Goal: Task Accomplishment & Management: Manage account settings

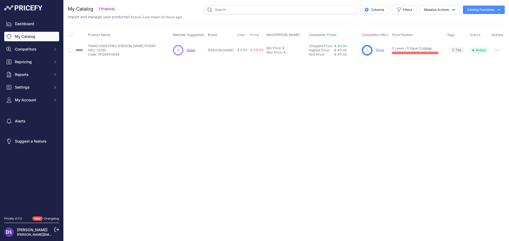
click at [375, 51] on link "Show" at bounding box center [379, 50] width 8 height 4
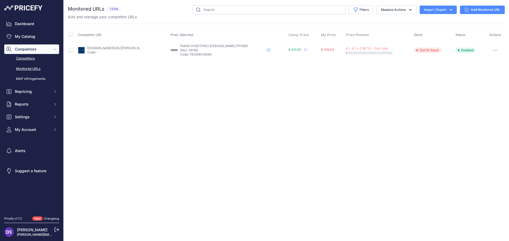
click at [24, 60] on link "Competitors" at bounding box center [31, 58] width 55 height 9
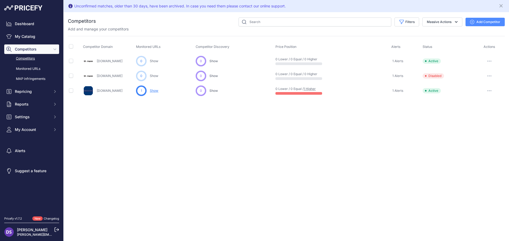
click at [488, 77] on button "button" at bounding box center [489, 75] width 11 height 7
click at [471, 105] on button "Delete" at bounding box center [481, 104] width 44 height 8
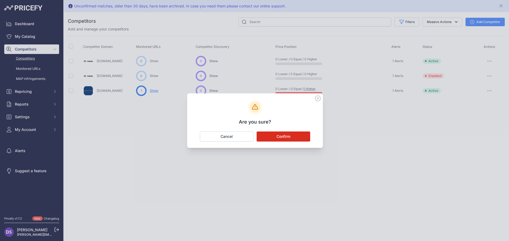
click at [291, 138] on button "Confirm" at bounding box center [283, 137] width 54 height 10
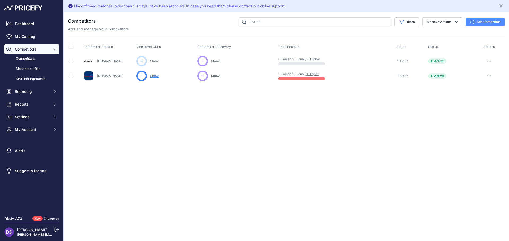
click at [315, 75] on link "1 Higher" at bounding box center [312, 74] width 12 height 4
click at [30, 33] on link "My Catalog" at bounding box center [31, 37] width 55 height 10
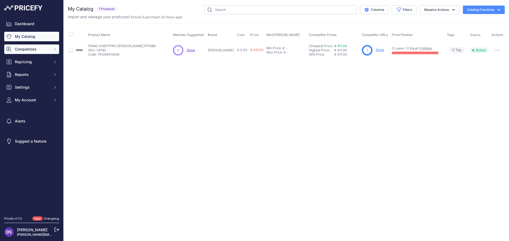
click at [31, 50] on span "Competitors" at bounding box center [32, 49] width 35 height 5
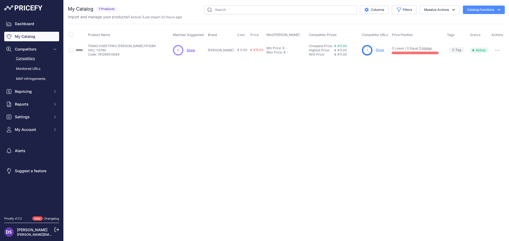
click at [32, 62] on link "Competitors" at bounding box center [31, 58] width 55 height 9
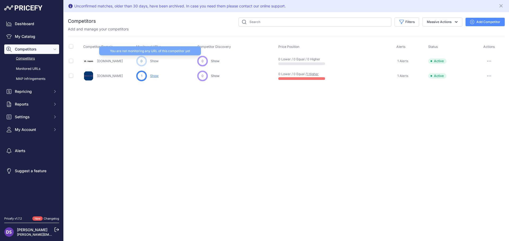
click at [157, 63] on link "Show" at bounding box center [154, 61] width 8 height 4
click at [152, 74] on p "Show" at bounding box center [154, 76] width 8 height 5
click at [154, 75] on link "Show" at bounding box center [154, 76] width 8 height 4
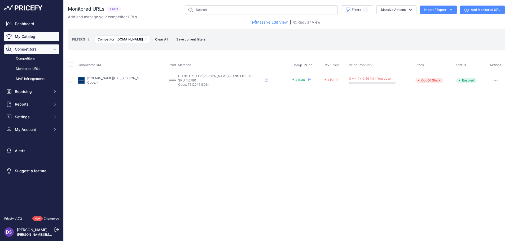
click at [27, 38] on link "My Catalog" at bounding box center [31, 37] width 55 height 10
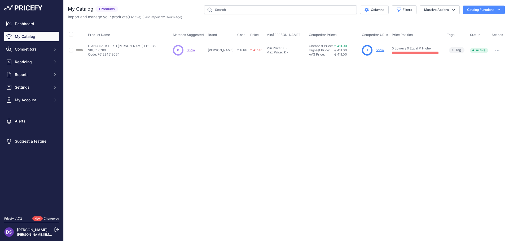
click at [375, 51] on link "Show" at bounding box center [379, 50] width 8 height 4
click at [113, 46] on p "ΠΙΑΝΟ ΗΛΕΚΤΡΙΚΟ ROLAND FP10BK" at bounding box center [122, 46] width 68 height 4
click at [189, 50] on span "Show" at bounding box center [190, 50] width 8 height 4
click at [494, 50] on button "button" at bounding box center [497, 50] width 11 height 7
click at [400, 87] on div "Close You are not connected to the internet." at bounding box center [286, 120] width 445 height 241
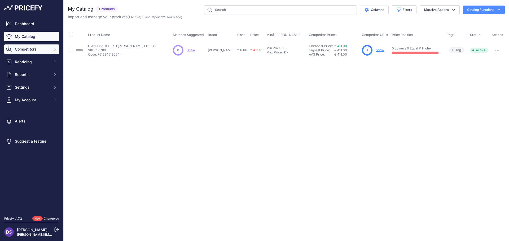
click at [39, 51] on span "Competitors" at bounding box center [32, 49] width 35 height 5
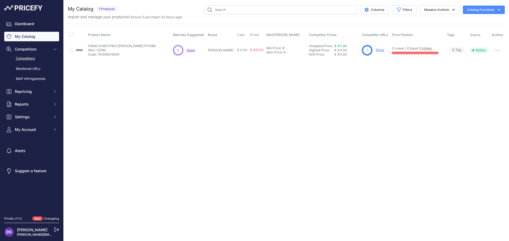
click at [29, 58] on link "Competitors" at bounding box center [31, 58] width 55 height 9
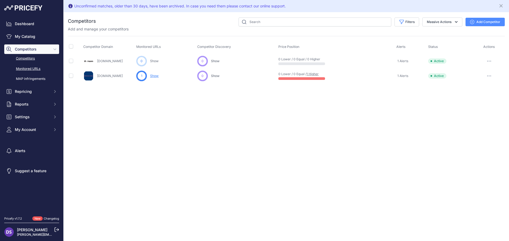
click at [28, 67] on link "Monitored URLs" at bounding box center [31, 68] width 55 height 9
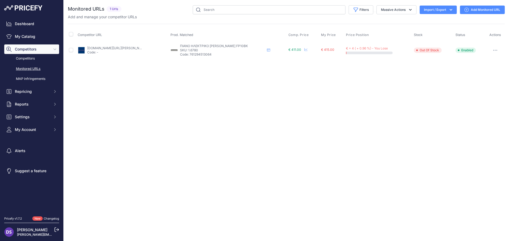
click at [500, 51] on button "button" at bounding box center [495, 50] width 11 height 7
click at [383, 95] on div "Close You are not connected to the internet." at bounding box center [286, 120] width 445 height 241
click at [481, 7] on link "Add Monitored URL" at bounding box center [482, 10] width 45 height 8
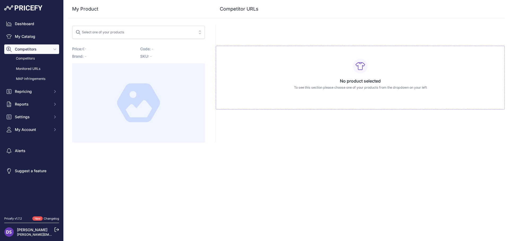
click at [116, 31] on div "Select one of your products" at bounding box center [99, 31] width 49 height 7
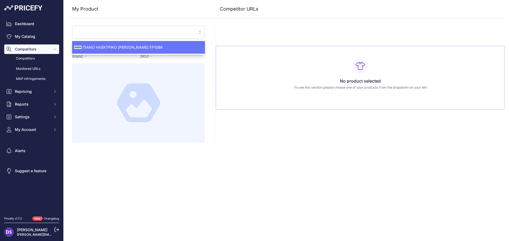
click at [113, 45] on span "ΠΙΑΝΟ ΗΛΕΚΤΡΙ[PERSON_NAME]OLAND FP10BK" at bounding box center [138, 47] width 133 height 5
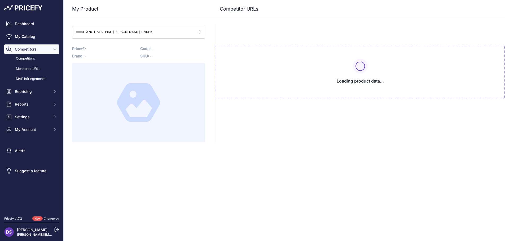
type input "www.nakas.gr/el/proionta/mousika-organa/piana-hlektrika-piana/ilektrika-piana-c…"
type input "www.thomann.de/gr/roland_fp_10.htm?prirule_jdsnikfkfjsd=8777"
type input "www.nakas.gr/el/proionta/mousika-organa/piana-hlektrika-piana/ilektrika-piana-c…"
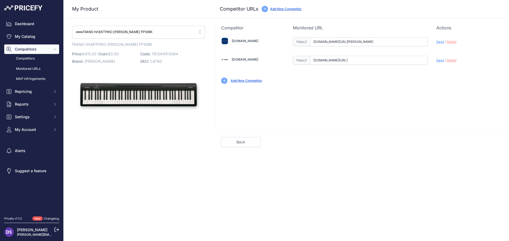
click at [438, 60] on span "Save" at bounding box center [440, 60] width 8 height 4
type input "https://www.thomann.de/gr/roland_fp_10.htm?prirule_jdsnikfkfjsd=8777"
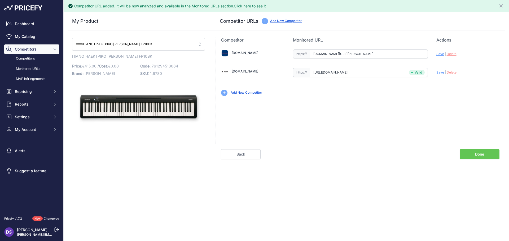
click at [465, 152] on link "Done" at bounding box center [479, 154] width 40 height 10
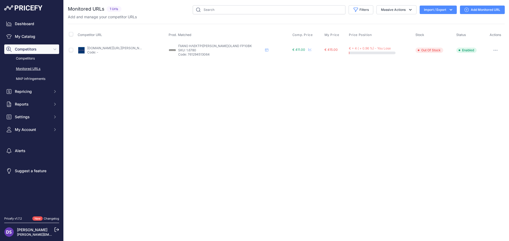
click at [495, 50] on icon "button" at bounding box center [495, 50] width 4 height 1
click at [30, 59] on link "Competitors" at bounding box center [31, 58] width 55 height 9
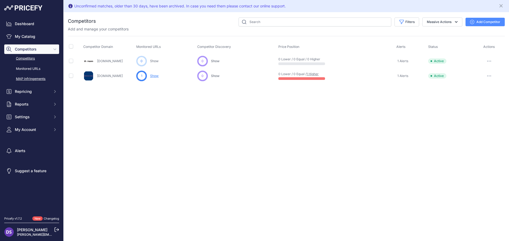
click at [30, 79] on link "MAP infringements" at bounding box center [31, 78] width 55 height 9
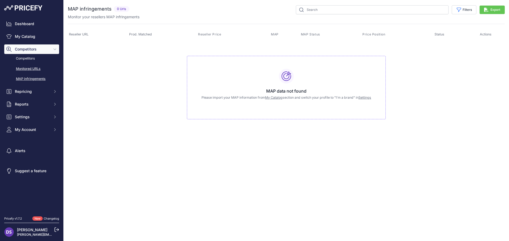
click at [33, 68] on link "Monitored URLs" at bounding box center [31, 68] width 55 height 9
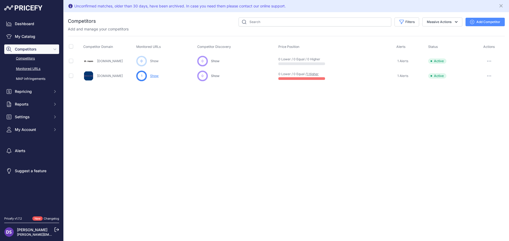
click at [34, 68] on link "Monitored URLs" at bounding box center [31, 68] width 55 height 9
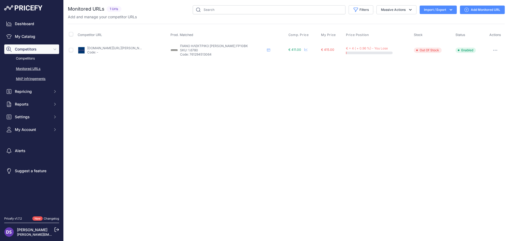
click at [34, 80] on link "MAP infringements" at bounding box center [31, 78] width 55 height 9
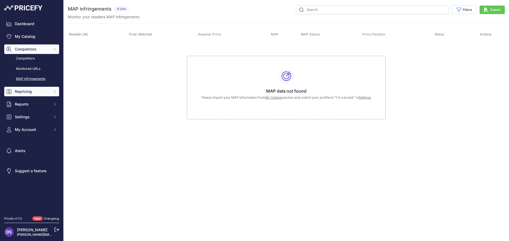
click at [33, 93] on span "Repricing" at bounding box center [32, 91] width 35 height 5
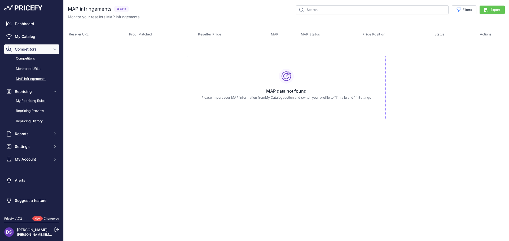
click at [37, 99] on link "My Repricing Rules" at bounding box center [31, 100] width 55 height 9
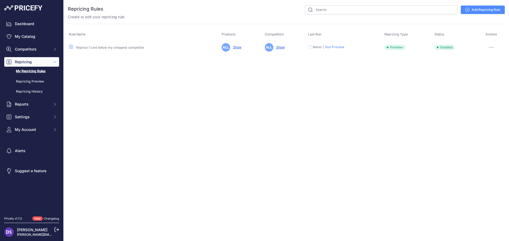
click at [494, 48] on button "button" at bounding box center [491, 47] width 11 height 7
click at [483, 11] on link "Add Repricing Rule" at bounding box center [482, 10] width 44 height 8
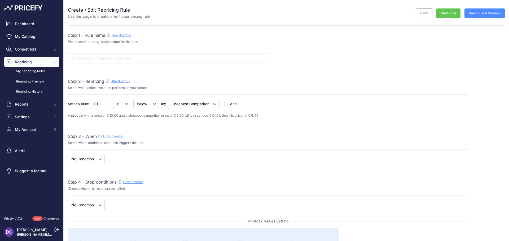
select select "7"
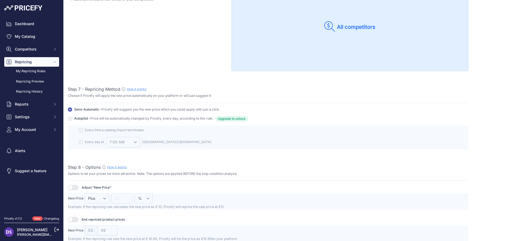
scroll to position [503, 0]
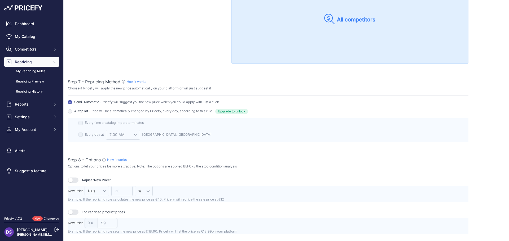
click at [81, 111] on span "Autopilot - Price will be automatically changed by Pricefy, every day, accordin…" at bounding box center [143, 111] width 139 height 5
click at [72, 104] on input "Autopilot - Price will be automatically changed by Pricefy, every day, accordin…" at bounding box center [70, 102] width 4 height 4
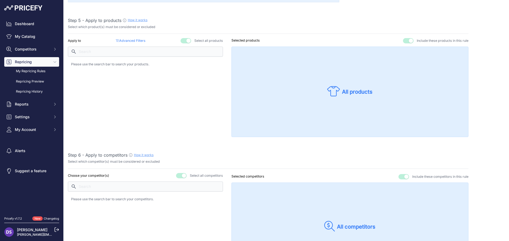
scroll to position [216, 0]
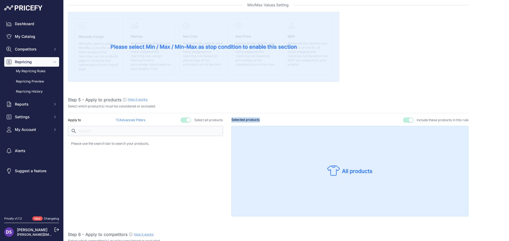
drag, startPoint x: 230, startPoint y: 120, endPoint x: 267, endPoint y: 122, distance: 36.9
click at [267, 122] on div "Selected products Exclude these products from this rule Include these products …" at bounding box center [349, 120] width 237 height 5
click at [267, 119] on div "Selected products Exclude these products from this rule Include these products …" at bounding box center [349, 120] width 237 height 5
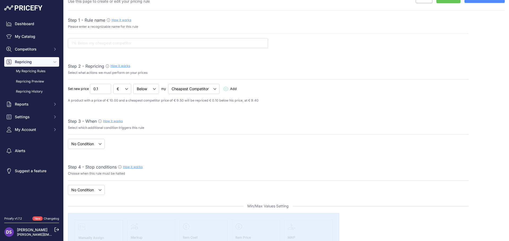
scroll to position [0, 0]
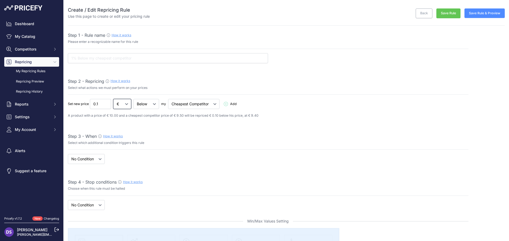
click at [125, 106] on select "€ %" at bounding box center [122, 104] width 18 height 10
click at [142, 106] on select "Below Above Equal" at bounding box center [146, 104] width 26 height 10
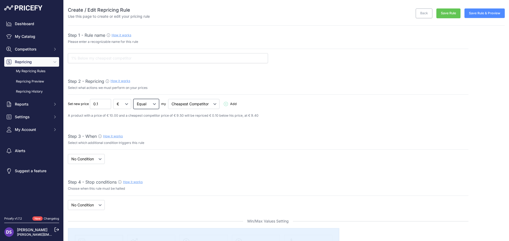
click at [134, 99] on select "Below Above Equal" at bounding box center [146, 104] width 26 height 10
drag, startPoint x: 103, startPoint y: 107, endPoint x: 106, endPoint y: 108, distance: 3.2
click at [103, 107] on select "Below Above Equal" at bounding box center [103, 104] width 26 height 10
select select "below"
click at [90, 99] on select "Below Above Equal" at bounding box center [103, 104] width 26 height 10
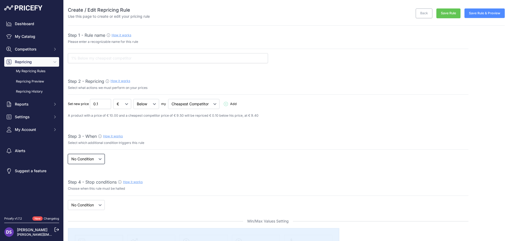
click at [98, 160] on select "When No Condition" at bounding box center [86, 159] width 37 height 10
click at [25, 48] on span "Competitors" at bounding box center [32, 49] width 35 height 5
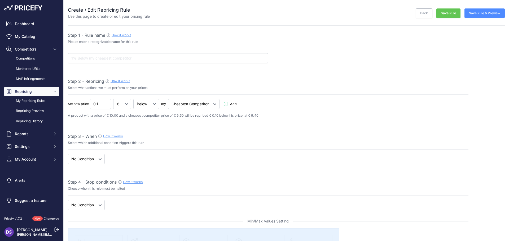
click at [26, 60] on link "Competitors" at bounding box center [31, 58] width 55 height 9
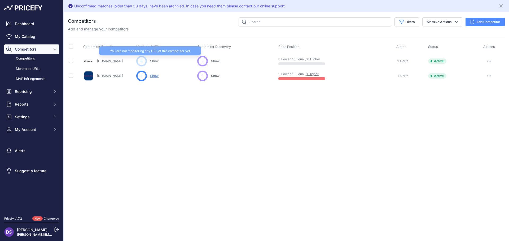
click at [155, 61] on link "Show" at bounding box center [154, 61] width 8 height 4
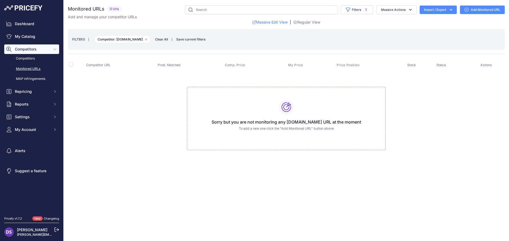
click at [472, 10] on link "Add Monitored URL" at bounding box center [482, 10] width 45 height 8
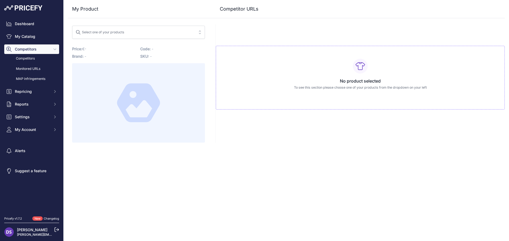
click at [142, 31] on span "Select one of your products" at bounding box center [134, 32] width 118 height 8
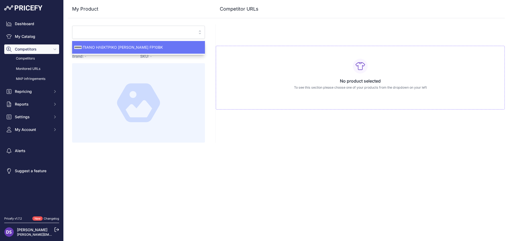
click at [102, 46] on span "ΠΙΑΝΟ ΗΛΕΚΤΡΙΚΟ ROLAND FP10BK" at bounding box center [138, 47] width 133 height 5
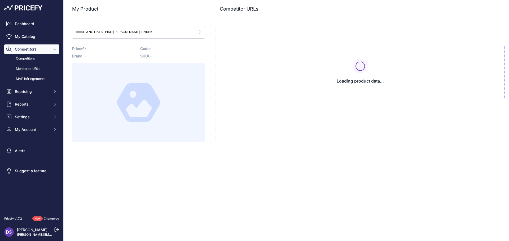
type input "www.nakas.gr/el/proionta/mousika-organa/piana-hlektrika-piana/ilektrika-piana-c…"
type input "www.thomann.de/gr/roland_fp_10.htm?prirule_jdsnikfkfjsd=8777"
type input "www.nakas.gr/el/proionta/mousika-organa/piana-hlektrika-piana/ilektrika-piana-c…"
type input "www.thomann.de/gr/roland_fp_10.htm?prirule_jdsnikfkfjsd=8777"
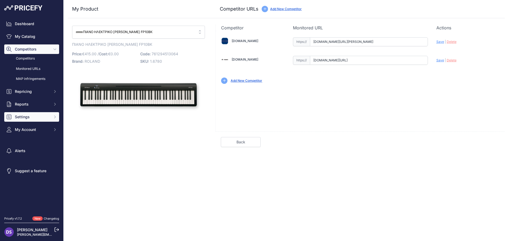
click at [25, 119] on span "Settings" at bounding box center [32, 116] width 35 height 5
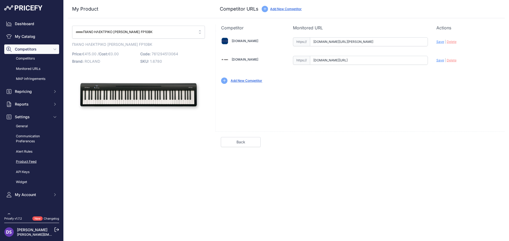
click at [34, 163] on link "Product Feed" at bounding box center [31, 161] width 55 height 9
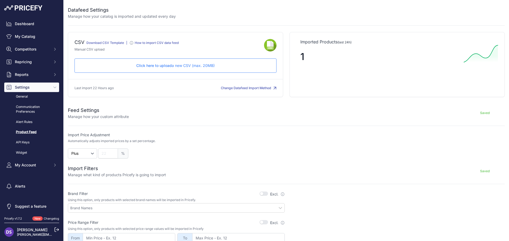
click at [188, 66] on p "Click here to upload a new CSV (max. 20MB)" at bounding box center [175, 65] width 193 height 5
click at [39, 37] on link "My Catalog" at bounding box center [31, 37] width 55 height 10
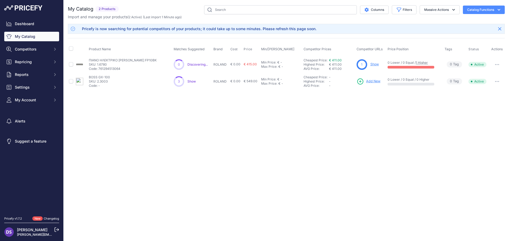
click at [194, 83] on span "Show" at bounding box center [191, 81] width 8 height 4
click at [283, 152] on div "Close You are not connected to the internet." at bounding box center [286, 120] width 445 height 241
click at [294, 123] on div "Close You are not connected to the internet." at bounding box center [286, 120] width 445 height 241
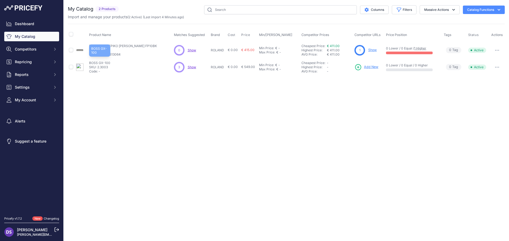
click at [99, 63] on p "BOSS GX-100" at bounding box center [99, 63] width 21 height 4
click at [98, 68] on p "SKU: 2.3003" at bounding box center [99, 67] width 21 height 4
click at [213, 68] on p "ROLAND" at bounding box center [218, 67] width 15 height 4
click at [499, 69] on button "button" at bounding box center [496, 67] width 11 height 7
click at [327, 112] on div "Close You are not connected to the internet." at bounding box center [286, 120] width 445 height 241
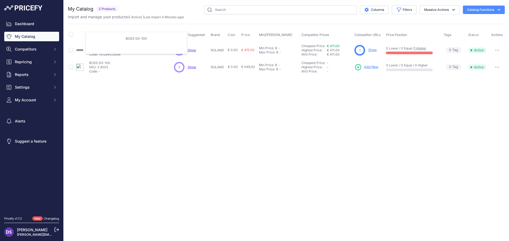
click at [78, 66] on img at bounding box center [79, 67] width 7 height 7
click at [371, 66] on span "Add New" at bounding box center [371, 67] width 14 height 5
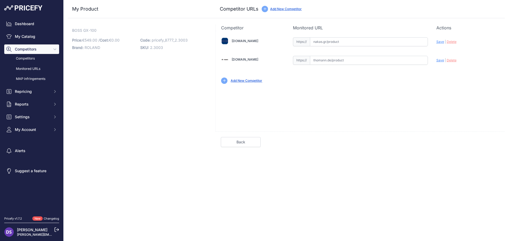
click at [335, 42] on input "text" at bounding box center [369, 41] width 118 height 9
paste input "[URL][DOMAIN_NAME]"
click at [316, 44] on input "https://www.nakas.gr/el/proionta/mousika-organa/kithares/efe-petalia/boss-boss-…" at bounding box center [369, 41] width 118 height 9
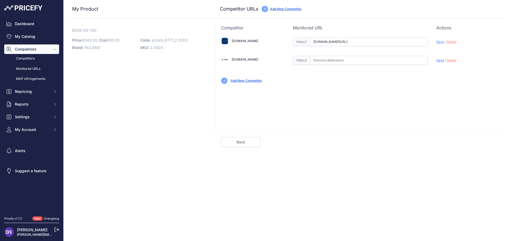
type input "www.nakas.gr/el/proionta/mousika-organa/kithares/efe-petalia/boss-boss-gx-100-p…"
click at [327, 60] on input "text" at bounding box center [369, 60] width 118 height 9
paste input "https://www.thomann.de/gr/boss_gx_100.htm"
drag, startPoint x: 324, startPoint y: 59, endPoint x: 282, endPoint y: 66, distance: 42.7
click at [282, 66] on div "Nakas.gr Valid Invalid Save" at bounding box center [360, 60] width 289 height 58
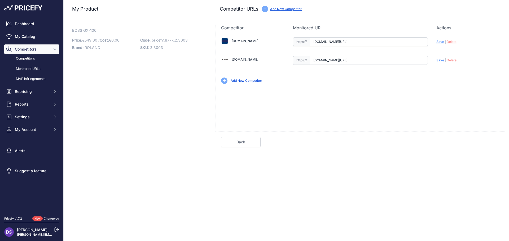
click at [438, 62] on div "Update Profile Save | Delete Analyzing" at bounding box center [467, 59] width 63 height 8
click at [438, 62] on span "Save" at bounding box center [440, 60] width 8 height 4
type input "https://www.thomann.de/gr/boss_gx_100.htm?prirule_jdsnikfkfjsd=8777"
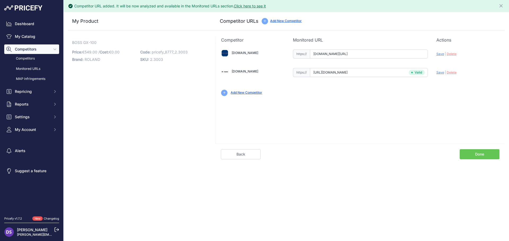
click at [437, 55] on span "Save" at bounding box center [440, 54] width 8 height 4
type input "https://www.nakas.gr/el/proionta/mousika-organa/kithares/efe-petalia/boss-boss-…"
click at [473, 155] on link "Done" at bounding box center [479, 154] width 40 height 10
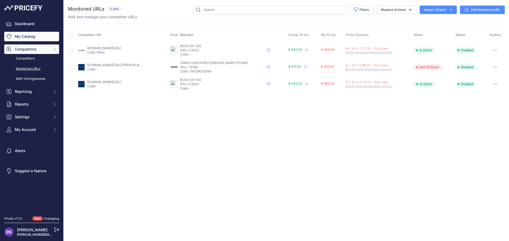
click at [27, 35] on link "My Catalog" at bounding box center [31, 37] width 55 height 10
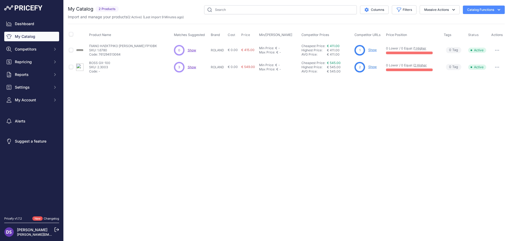
drag, startPoint x: 453, startPoint y: 68, endPoint x: 460, endPoint y: 68, distance: 6.9
click at [460, 68] on span "0 Tag s" at bounding box center [453, 67] width 15 height 6
click at [458, 75] on td "0 Tag s Product Tags" at bounding box center [454, 67] width 24 height 17
drag, startPoint x: 469, startPoint y: 68, endPoint x: 482, endPoint y: 69, distance: 13.0
click at [482, 69] on span "Active" at bounding box center [477, 67] width 18 height 5
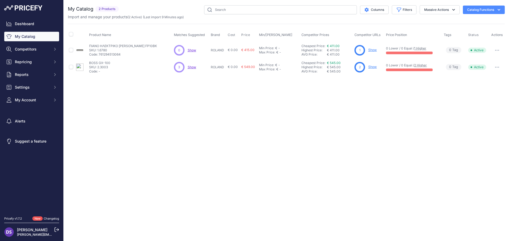
click at [482, 70] on td "Active" at bounding box center [478, 67] width 23 height 17
drag, startPoint x: 332, startPoint y: 84, endPoint x: 301, endPoint y: 64, distance: 37.2
click at [301, 64] on div "Close You are not connected to the internet." at bounding box center [286, 120] width 445 height 241
click at [311, 80] on div "You are not connected to the internet. My Catalog" at bounding box center [286, 40] width 437 height 81
drag, startPoint x: 317, startPoint y: 72, endPoint x: 316, endPoint y: 64, distance: 8.1
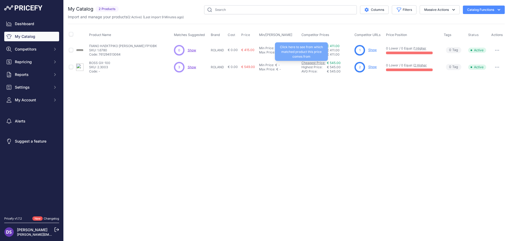
click at [316, 64] on div "Cheapest Price: Click here to see from which matched product this price comes f…" at bounding box center [326, 67] width 51 height 13
click at [318, 79] on div "You are not connected to the internet. My Catalog" at bounding box center [286, 40] width 437 height 81
click at [496, 8] on icon "button" at bounding box center [498, 9] width 5 height 5
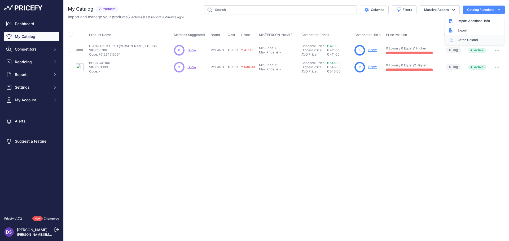
click at [467, 39] on link "Batch Upload" at bounding box center [474, 40] width 59 height 10
click at [491, 13] on button "Catalog Functions" at bounding box center [484, 10] width 42 height 8
click at [481, 21] on span "Import Additional Info" at bounding box center [473, 21] width 32 height 4
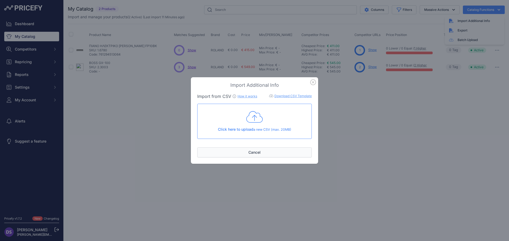
click at [254, 154] on button "Cancel" at bounding box center [254, 153] width 114 height 10
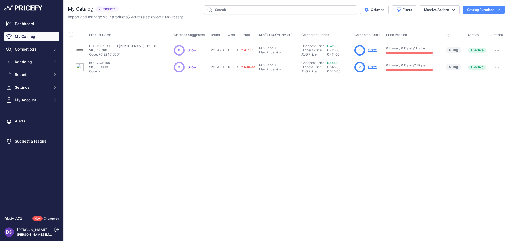
click at [283, 122] on div "Close You are not connected to the internet." at bounding box center [286, 120] width 445 height 241
click at [354, 146] on div "Close You are not connected to the internet." at bounding box center [286, 120] width 445 height 241
click at [230, 92] on div "Close You are not connected to the internet." at bounding box center [286, 120] width 445 height 241
click at [28, 24] on link "Dashboard" at bounding box center [31, 24] width 55 height 10
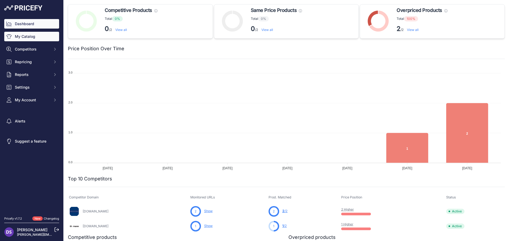
click at [28, 34] on link "My Catalog" at bounding box center [31, 37] width 55 height 10
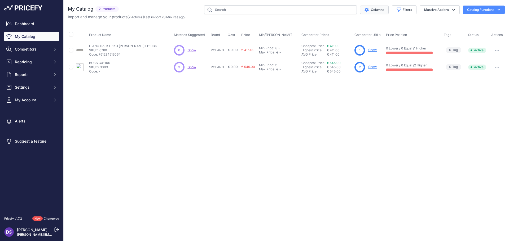
click at [375, 9] on button "Columns" at bounding box center [374, 10] width 29 height 8
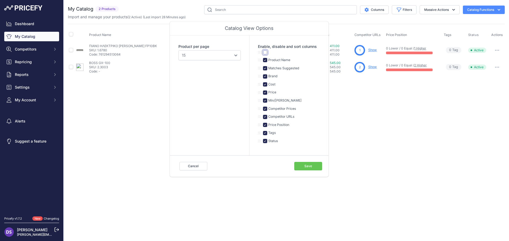
click at [264, 51] on input "checkbox" at bounding box center [265, 52] width 4 height 4
click at [265, 54] on input "checkbox" at bounding box center [265, 52] width 4 height 4
click at [265, 53] on input "checkbox" at bounding box center [265, 52] width 4 height 4
checkbox input "true"
click at [236, 58] on select "10 15 20 25 50 100" at bounding box center [209, 55] width 62 height 10
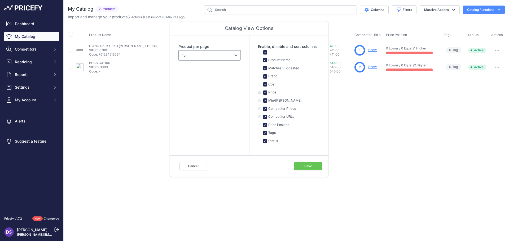
click at [236, 58] on select "10 15 20 25 50 100" at bounding box center [209, 55] width 62 height 10
click at [308, 169] on button "Save" at bounding box center [308, 166] width 28 height 8
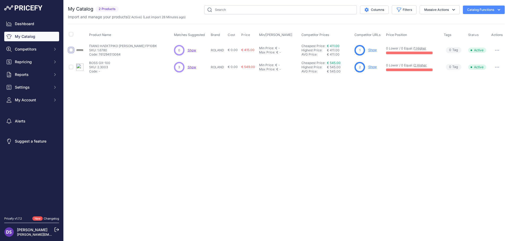
click at [70, 52] on input "checkbox" at bounding box center [71, 50] width 4 height 4
checkbox input "true"
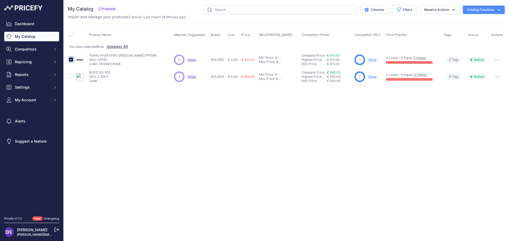
click at [71, 60] on input "checkbox" at bounding box center [71, 59] width 4 height 4
checkbox input "false"
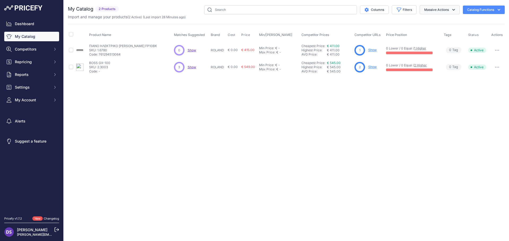
click at [451, 14] on button "Massive Actions" at bounding box center [439, 9] width 40 height 9
click at [482, 20] on div "My Catalog 2 Products" at bounding box center [286, 40] width 437 height 70
click at [483, 10] on button "Catalog Functions" at bounding box center [484, 10] width 42 height 8
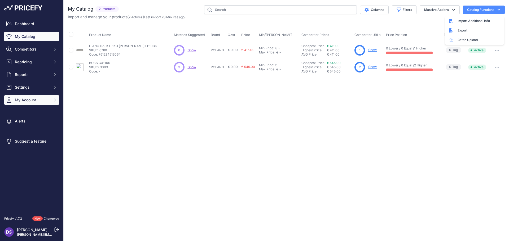
click at [40, 103] on span "My Account" at bounding box center [32, 99] width 35 height 5
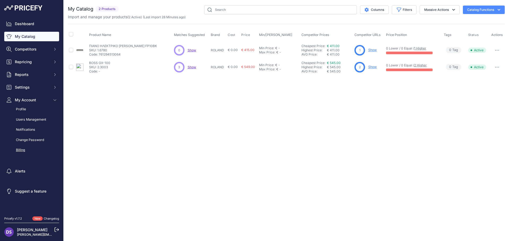
click at [24, 153] on link "Billing" at bounding box center [31, 150] width 55 height 9
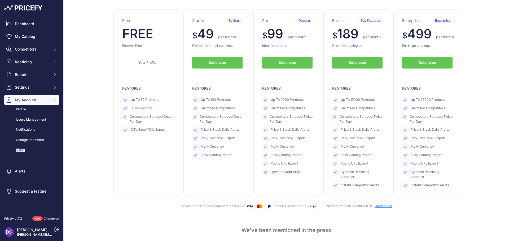
scroll to position [53, 0]
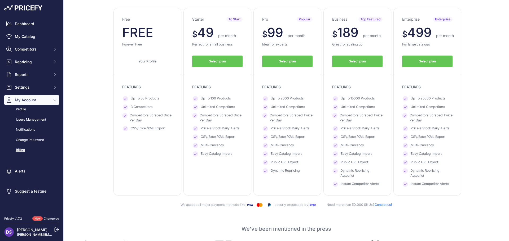
click at [23, 151] on link "Billing" at bounding box center [31, 150] width 55 height 9
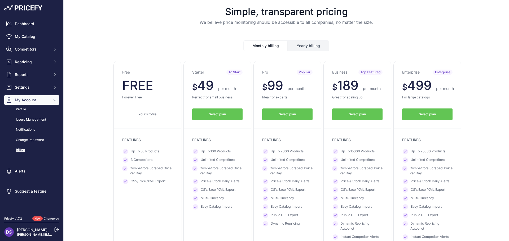
click at [150, 115] on link "Your Profile" at bounding box center [147, 115] width 50 height 12
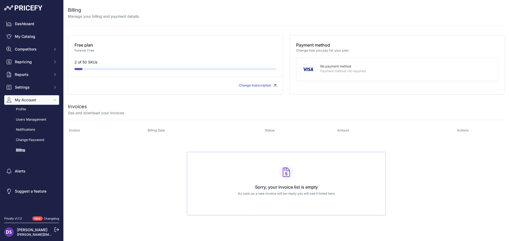
click at [314, 70] on img at bounding box center [307, 69] width 15 height 11
click at [309, 71] on img at bounding box center [307, 69] width 15 height 11
click at [22, 109] on link "Profile" at bounding box center [31, 109] width 55 height 9
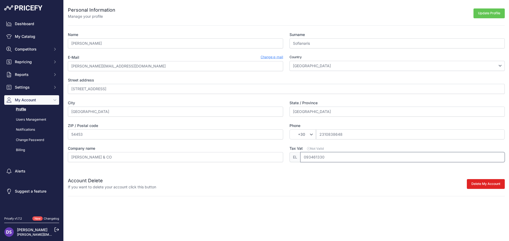
click at [312, 158] on input "093461330" at bounding box center [402, 157] width 204 height 10
click at [317, 150] on span "Not Valid" at bounding box center [315, 149] width 17 height 4
click at [317, 152] on input "093461330" at bounding box center [402, 157] width 204 height 10
click at [308, 148] on icon at bounding box center [308, 148] width 3 height 3
click at [308, 152] on input "093461330" at bounding box center [402, 157] width 204 height 10
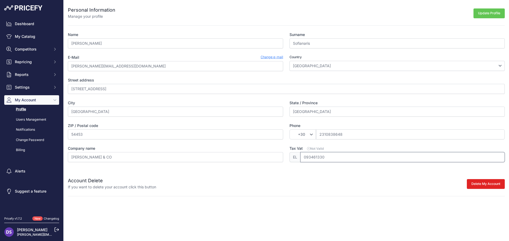
click at [304, 158] on input "093461330" at bounding box center [402, 157] width 204 height 10
click at [305, 177] on div "Account Delete If you want to delete your account click this button Delete My A…" at bounding box center [286, 180] width 437 height 19
click at [319, 148] on span "Not Valid" at bounding box center [315, 149] width 17 height 4
click at [319, 152] on input "093461330" at bounding box center [402, 157] width 204 height 10
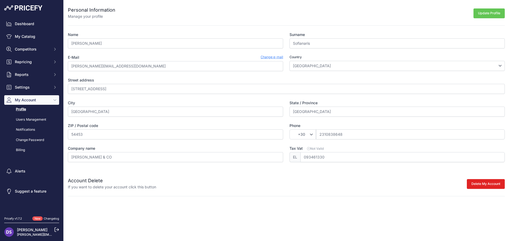
click at [319, 148] on span "Not Valid" at bounding box center [315, 149] width 17 height 4
click at [319, 152] on input "093461330" at bounding box center [402, 157] width 204 height 10
click at [319, 148] on span "Not Valid" at bounding box center [315, 149] width 17 height 4
click at [319, 152] on input "093461330" at bounding box center [402, 157] width 204 height 10
click at [338, 185] on div "Delete My Account Please cancel your active subscription first" at bounding box center [330, 183] width 348 height 13
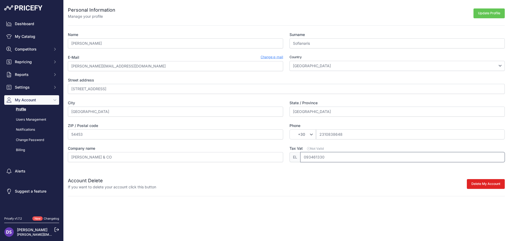
click at [314, 159] on input "093461330" at bounding box center [402, 157] width 204 height 10
type input "802489960"
click at [243, 159] on input "[PERSON_NAME] & CO" at bounding box center [175, 157] width 215 height 10
click at [325, 158] on input "802489960" at bounding box center [402, 157] width 204 height 10
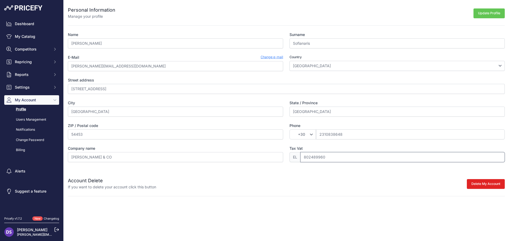
click at [325, 158] on input "802489960" at bounding box center [402, 157] width 204 height 10
type input "093461330"
click at [483, 15] on button "Update Profile" at bounding box center [488, 13] width 31 height 10
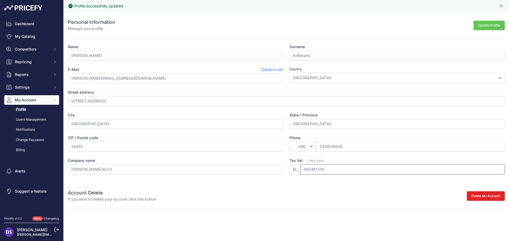
click at [318, 171] on input "093461330" at bounding box center [402, 170] width 204 height 10
type input "802489960"
click at [490, 26] on button "Update Profile" at bounding box center [488, 26] width 31 height 10
click at [315, 170] on input "802489960" at bounding box center [402, 170] width 204 height 10
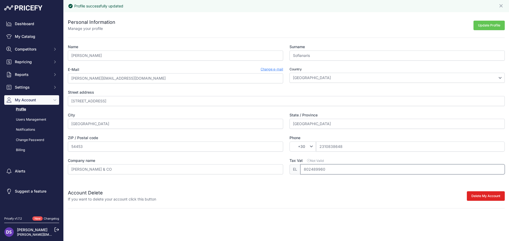
click at [315, 170] on input "802489960" at bounding box center [402, 170] width 204 height 10
type input "093461330"
click at [490, 25] on button "Update Profile" at bounding box center [488, 26] width 31 height 10
click at [292, 170] on span "EL" at bounding box center [294, 170] width 11 height 10
click at [303, 171] on input "093461330" at bounding box center [402, 170] width 204 height 10
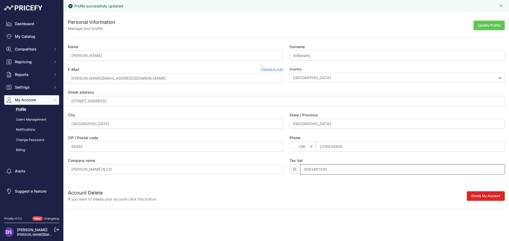
type input "0093461330"
click at [481, 28] on button "Update Profile" at bounding box center [488, 26] width 31 height 10
click at [306, 170] on input "0093461330" at bounding box center [402, 170] width 204 height 10
type input "093461330"
click at [492, 25] on button "Update Profile" at bounding box center [488, 26] width 31 height 10
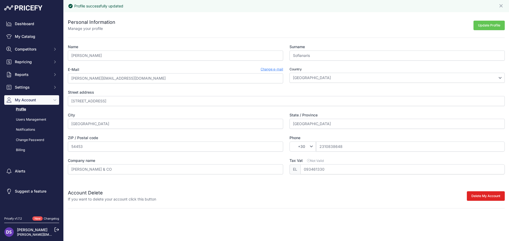
click at [487, 22] on button "Update Profile" at bounding box center [488, 26] width 31 height 10
click at [497, 78] on select "Afghanistan Åland Islands Albania Algeria American Samoa Andorra Angola Anguill…" at bounding box center [396, 78] width 215 height 10
click at [294, 173] on span "EL" at bounding box center [294, 170] width 11 height 10
click at [298, 195] on div "Delete My Account Please cancel your active subscription first" at bounding box center [330, 195] width 348 height 13
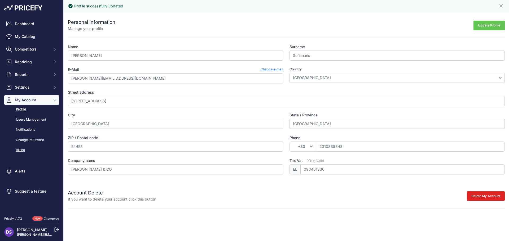
click at [22, 151] on link "Billing" at bounding box center [31, 150] width 55 height 9
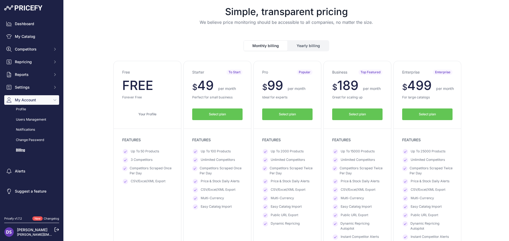
click at [204, 115] on button "Select plan" at bounding box center [217, 115] width 50 height 12
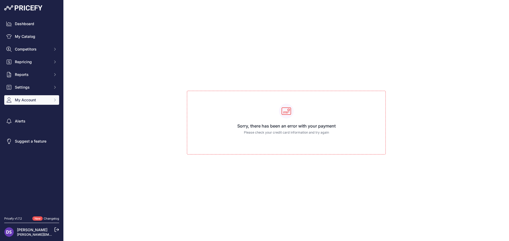
click at [30, 101] on span "My Account" at bounding box center [32, 99] width 35 height 5
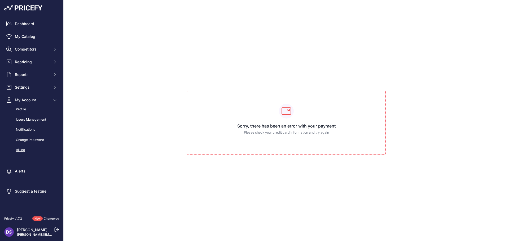
click at [26, 151] on link "Billing" at bounding box center [31, 150] width 55 height 9
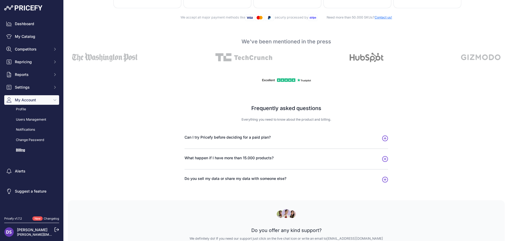
scroll to position [263, 0]
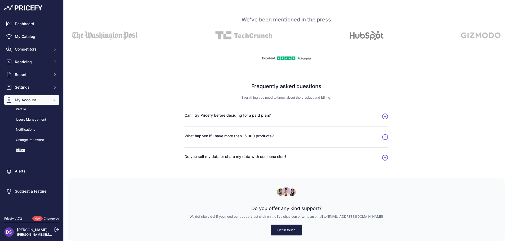
click at [382, 137] on icon "button" at bounding box center [385, 137] width 6 height 6
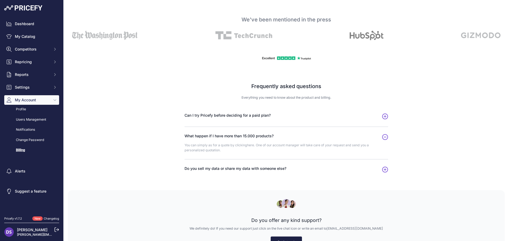
click at [384, 169] on icon "button" at bounding box center [385, 170] width 6 height 6
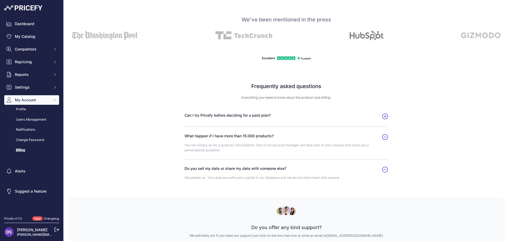
click at [383, 116] on icon "button" at bounding box center [384, 116] width 5 height 5
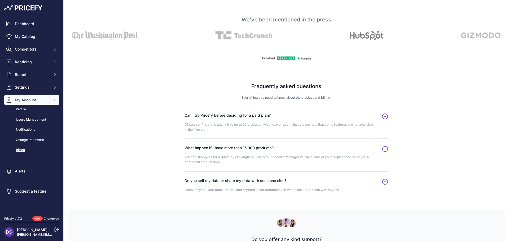
click at [382, 115] on icon "button" at bounding box center [385, 117] width 6 height 6
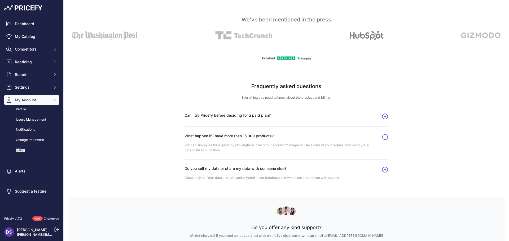
click at [382, 136] on icon "button" at bounding box center [385, 137] width 6 height 6
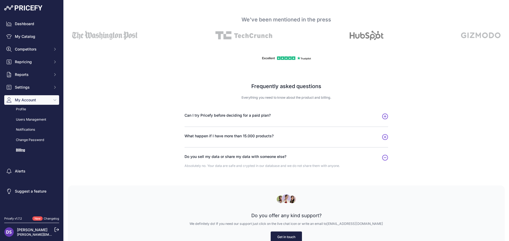
click at [384, 159] on icon "button" at bounding box center [385, 158] width 6 height 6
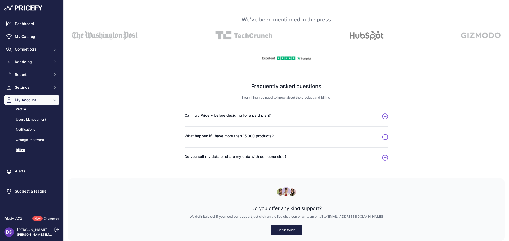
click at [285, 233] on link "Get in touch" at bounding box center [285, 230] width 31 height 11
click at [283, 229] on link "Get in touch" at bounding box center [285, 230] width 31 height 11
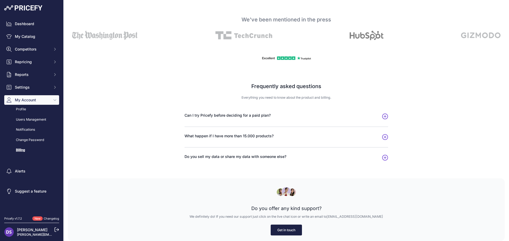
click at [283, 229] on link "Get in touch" at bounding box center [285, 230] width 31 height 11
click at [283, 230] on link "Get in touch" at bounding box center [285, 230] width 31 height 11
click at [282, 230] on link "Get in touch" at bounding box center [285, 230] width 31 height 11
